Goal: Information Seeking & Learning: Learn about a topic

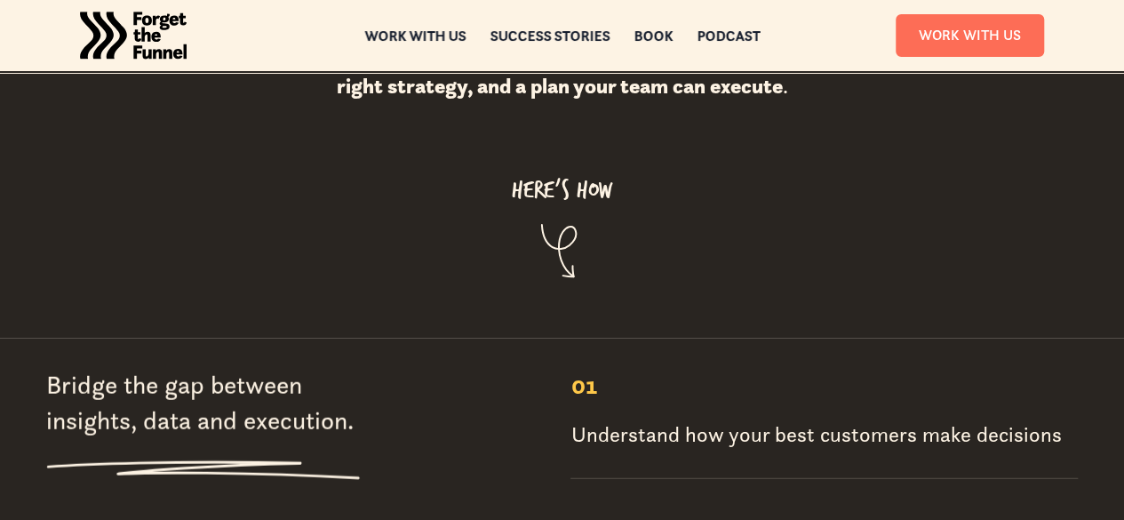
scroll to position [1995, 0]
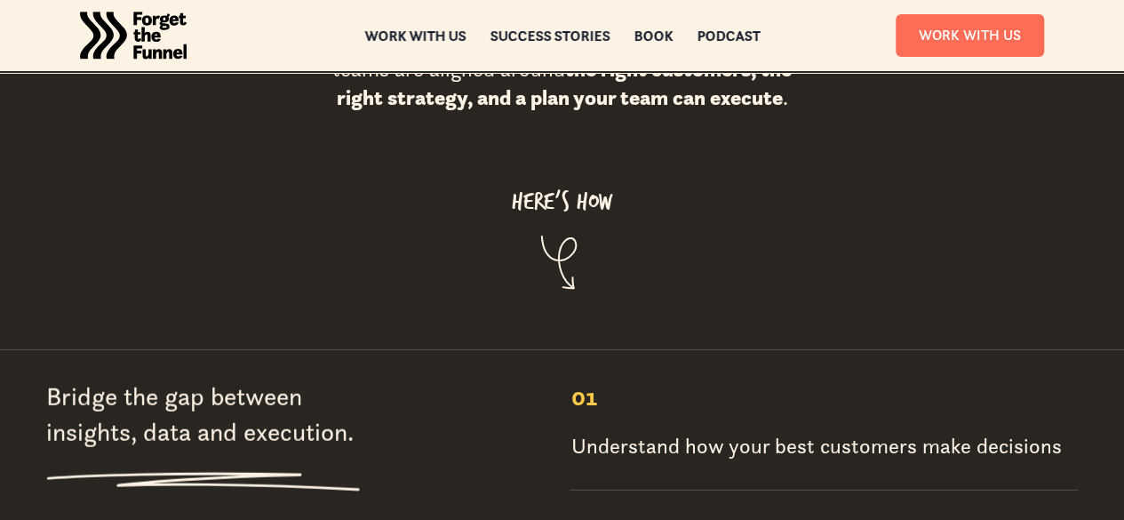
click at [691, 432] on div "Understand how your best customers make decisions" at bounding box center [815, 446] width 490 height 28
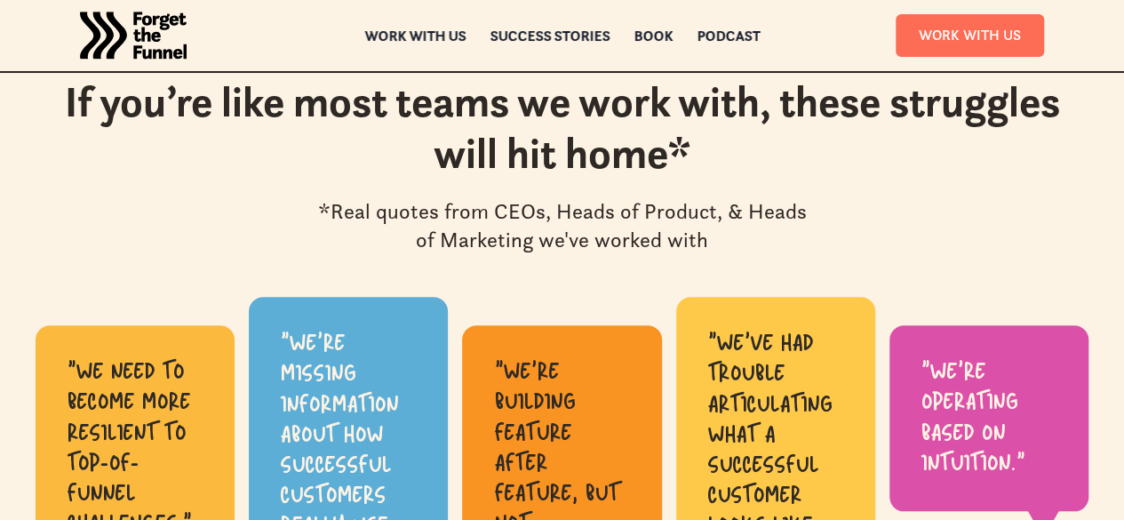
scroll to position [689, 0]
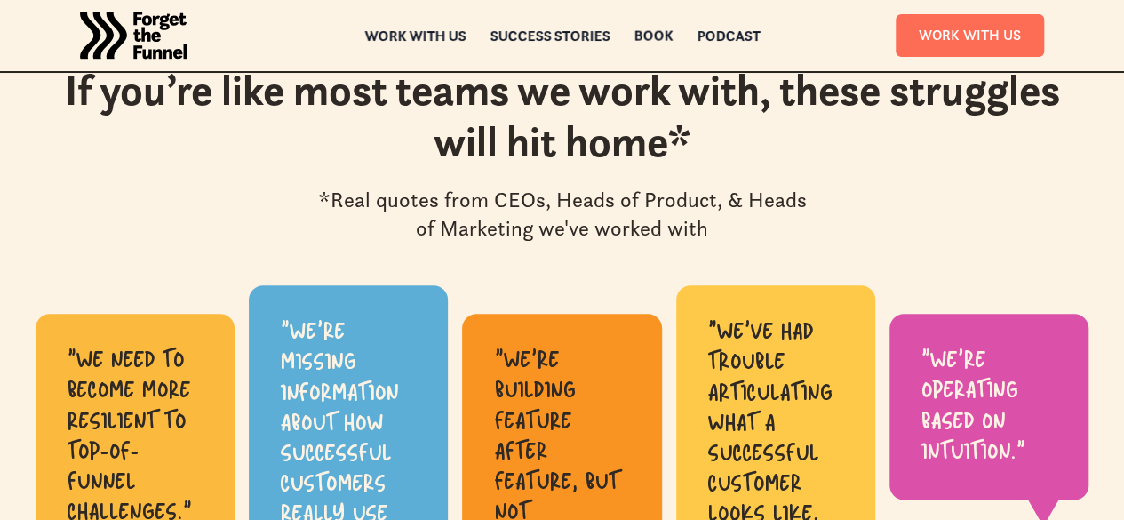
click at [657, 38] on div "Book" at bounding box center [652, 35] width 39 height 12
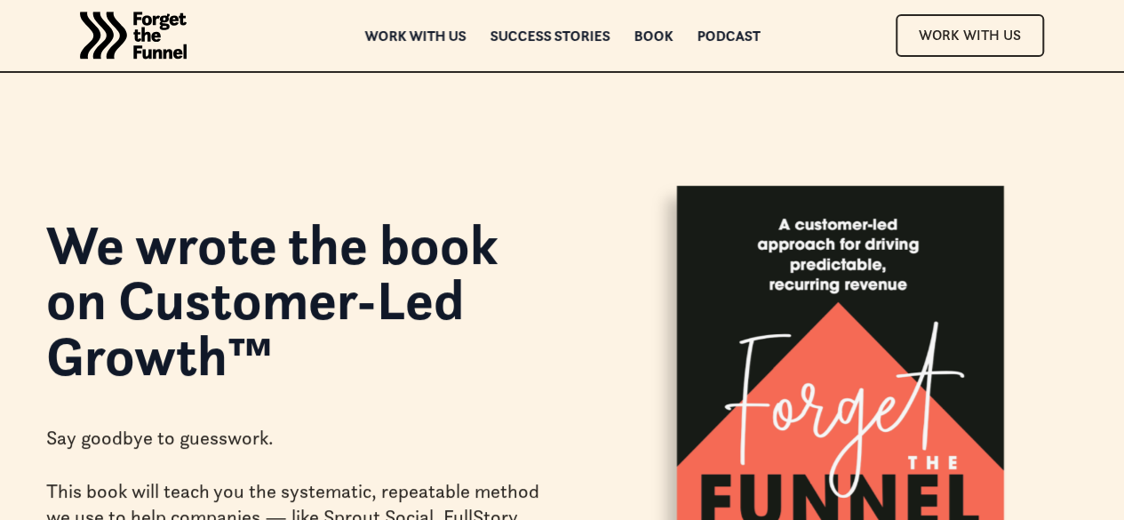
drag, startPoint x: 1127, startPoint y: 47, endPoint x: 1130, endPoint y: -77, distance: 124.4
click at [1123, 0] on html "JOIN FREE Join FREE ABOUT ABOUT Work with us Work with us Success Stories Succe…" at bounding box center [562, 260] width 1124 height 520
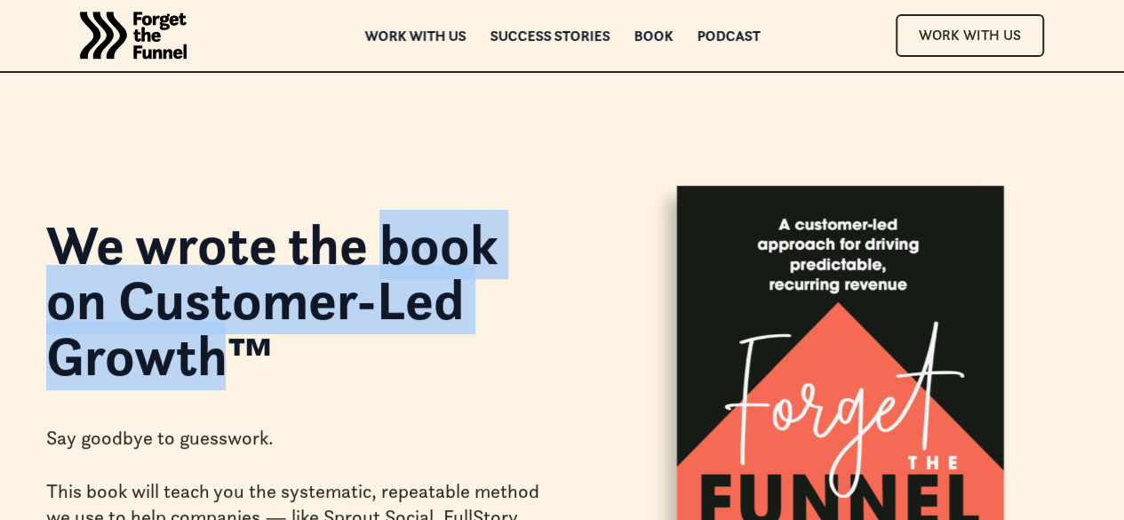
drag, startPoint x: 420, startPoint y: 248, endPoint x: 257, endPoint y: 353, distance: 194.2
click at [257, 353] on h1 "We wrote the book on Customer-Led Growth™" at bounding box center [293, 300] width 495 height 166
copy h1 "book on Customer-Led Growth"
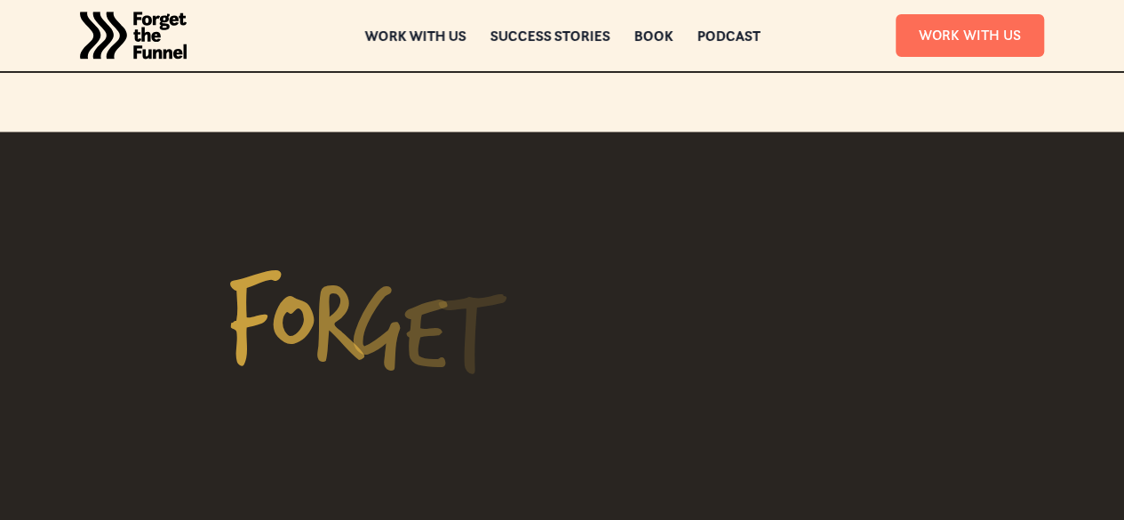
scroll to position [1791, 0]
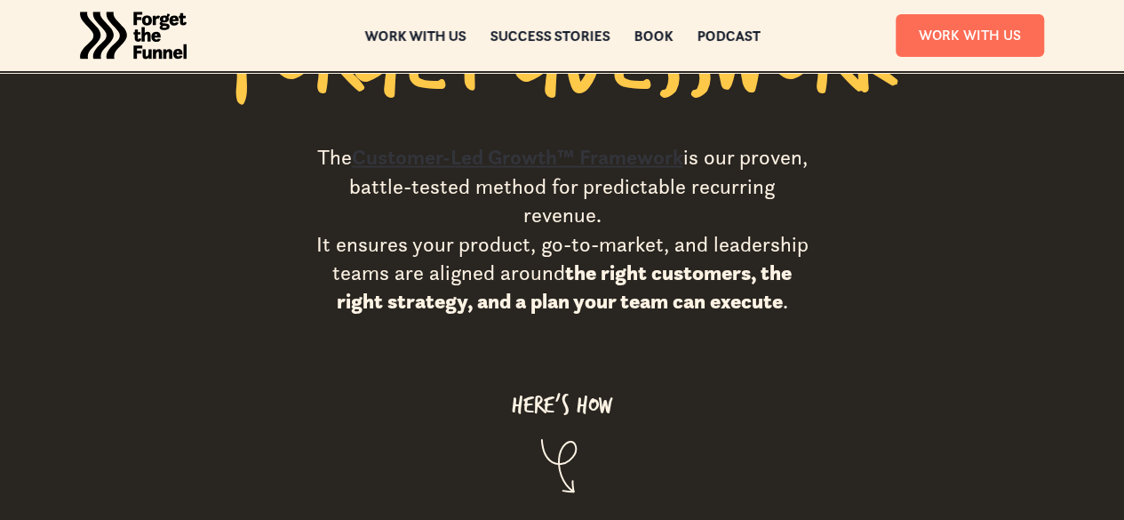
click at [560, 144] on link "Customer-Led Growth™ Framework" at bounding box center [517, 157] width 331 height 27
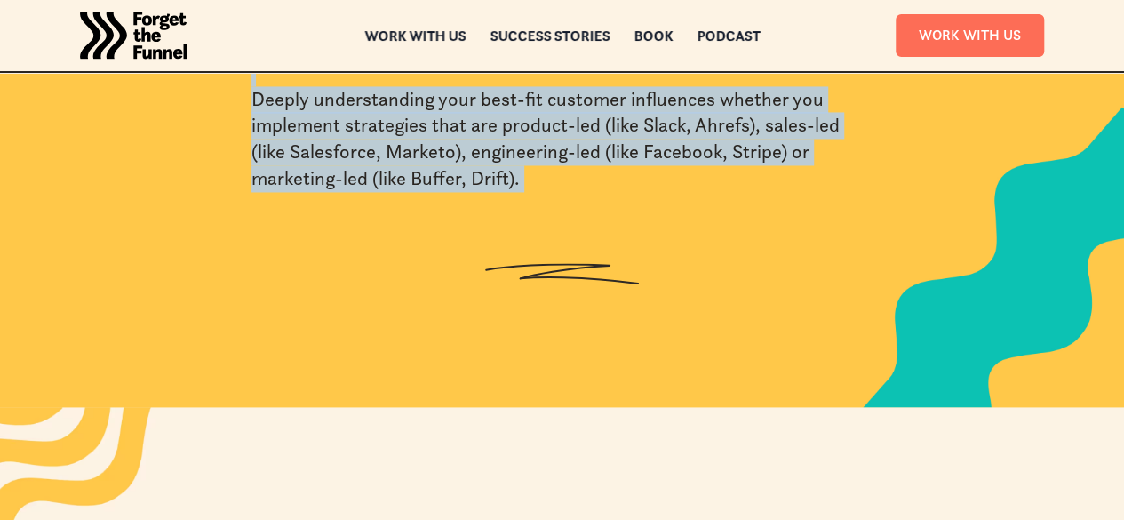
scroll to position [1417, 0]
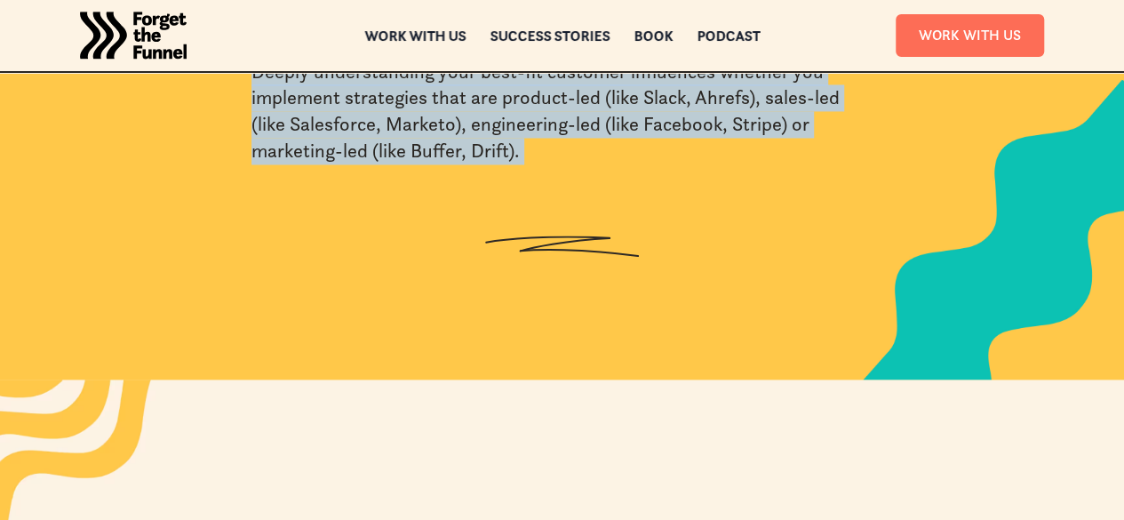
drag, startPoint x: 96, startPoint y: 188, endPoint x: 777, endPoint y: 303, distance: 691.0
copy div "Customer-Led Growth™ Say goodbye to guesswork and make smarter decisions that d…"
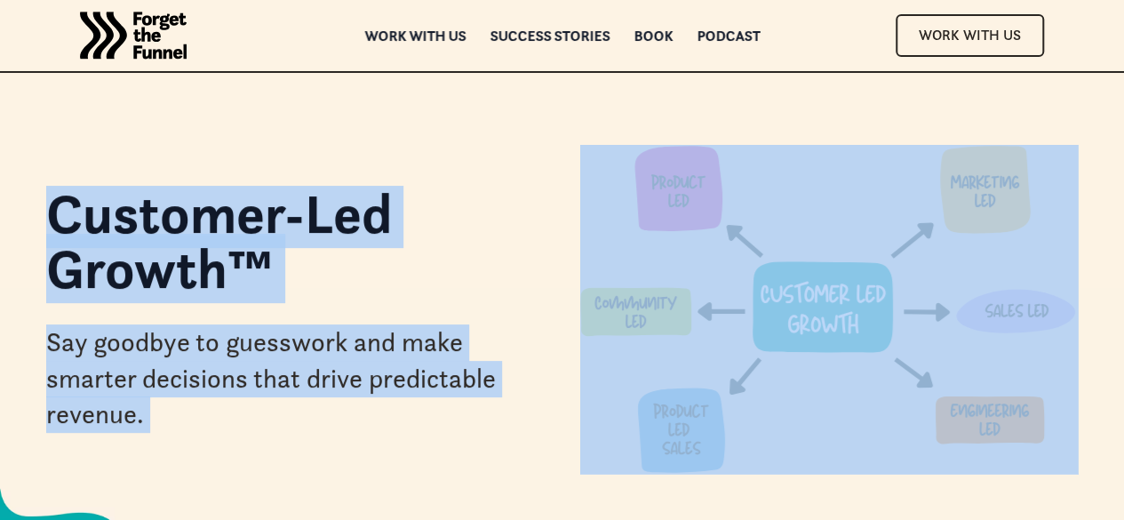
scroll to position [0, 0]
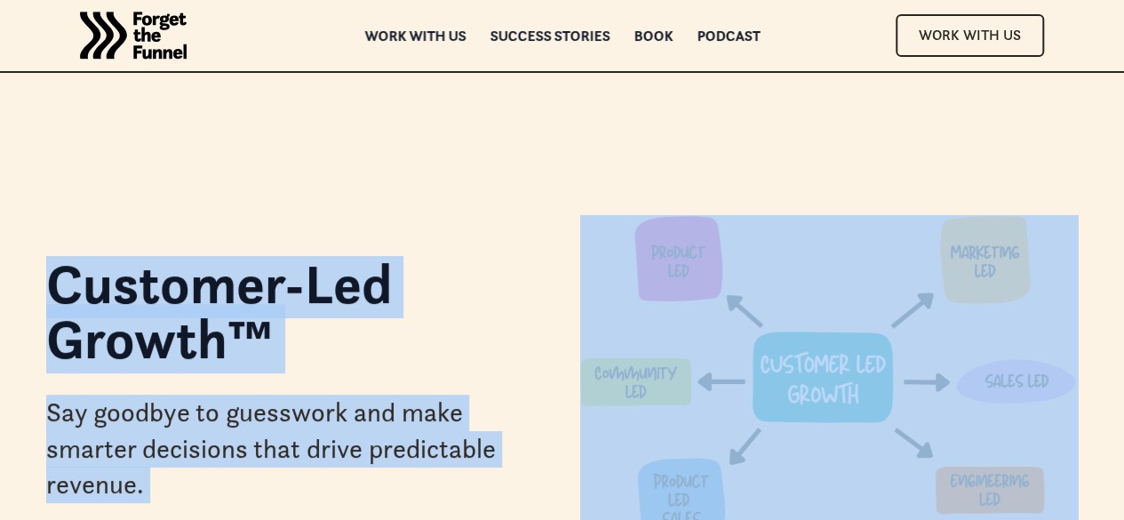
click at [1086, 182] on div "Customer-Led Growth™ Say goodbye to guesswork and make smarter decisions that d…" at bounding box center [562, 379] width 1124 height 613
